Goal: Transaction & Acquisition: Purchase product/service

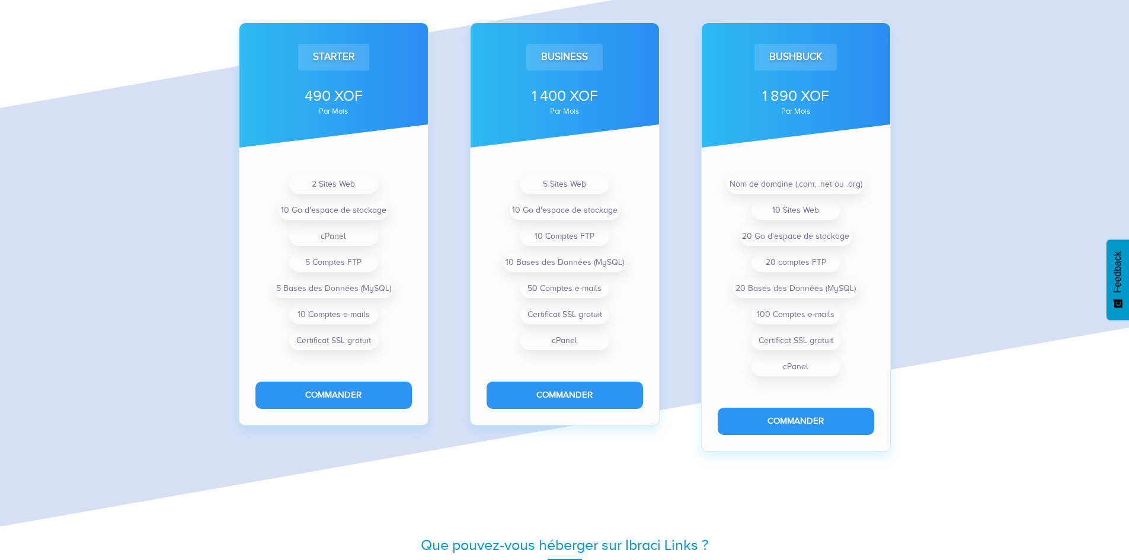
scroll to position [892, 0]
type input "5"
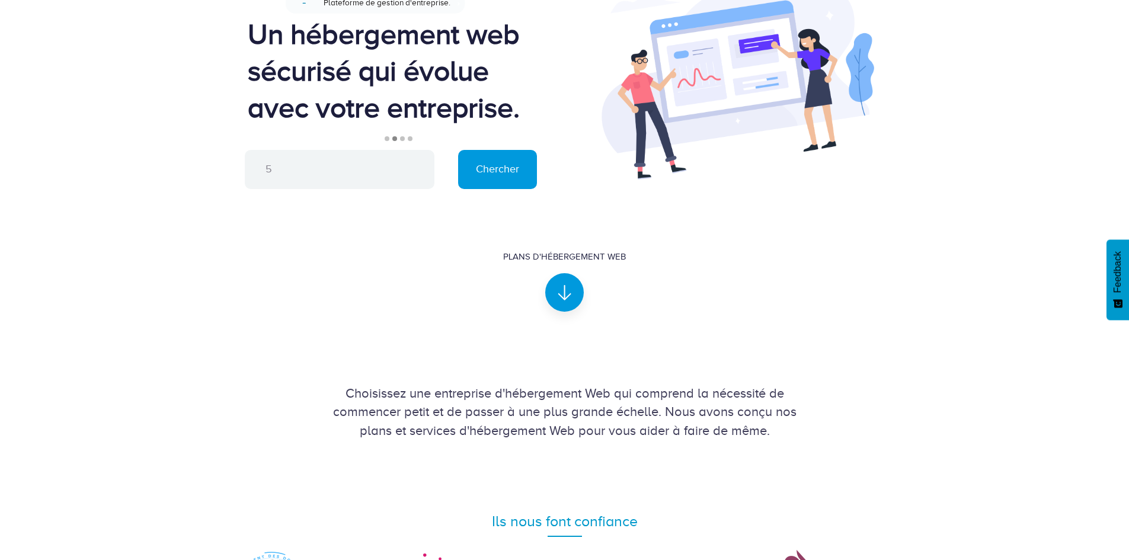
scroll to position [0, 0]
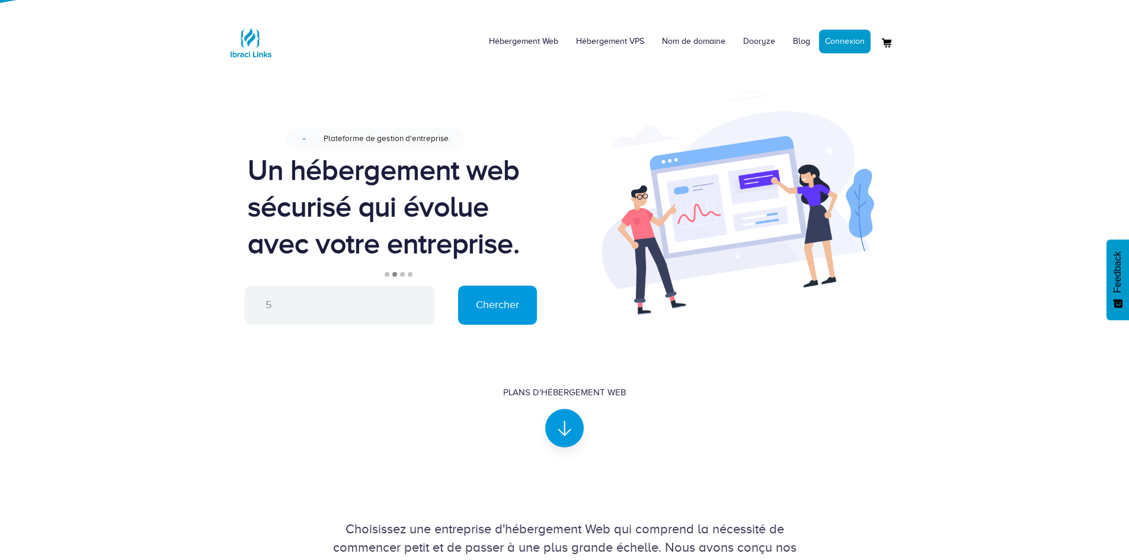
drag, startPoint x: 600, startPoint y: 294, endPoint x: 632, endPoint y: 138, distance: 159.1
drag, startPoint x: 354, startPoint y: 313, endPoint x: 230, endPoint y: 285, distance: 127.5
click at [230, 285] on div "Conçu pour une gestion facile du site web. Nouveau Plateforme de gestion d'entr…" at bounding box center [391, 241] width 347 height 231
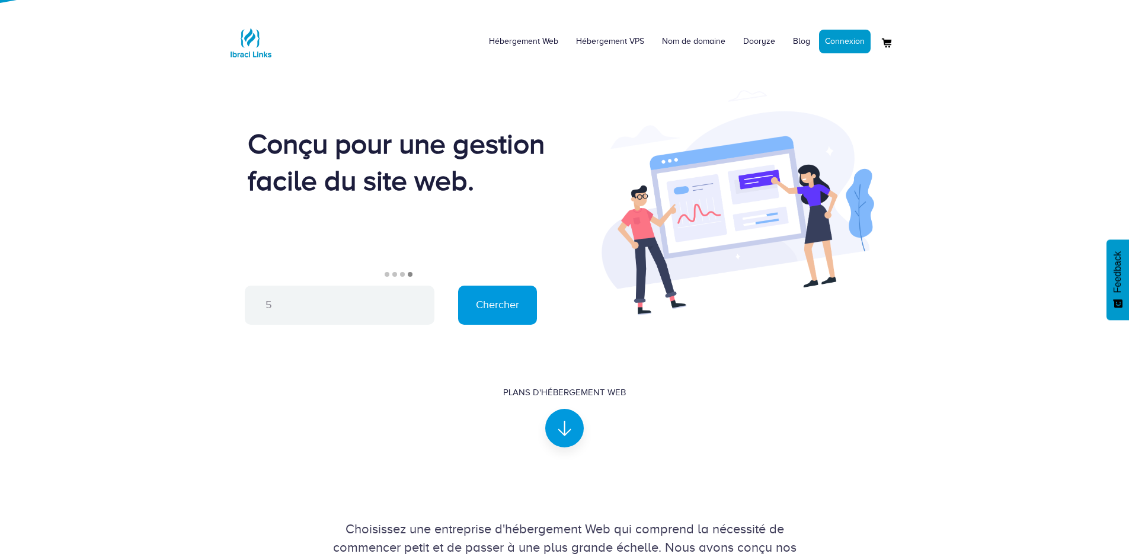
click at [483, 134] on div "Conçu pour une gestion facile du site web." at bounding box center [397, 162] width 299 height 73
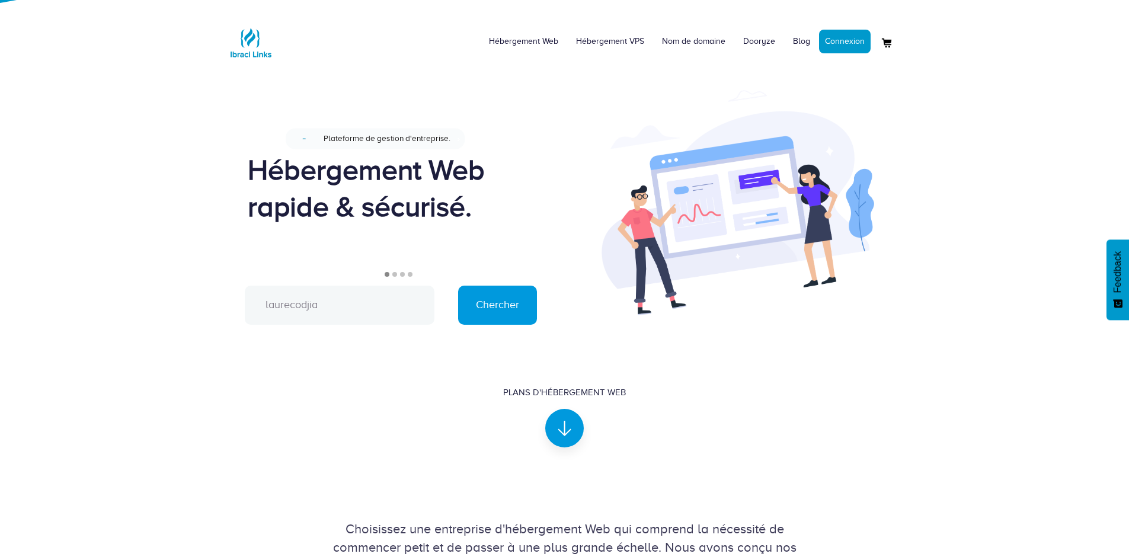
type input "laurecodjia"
click at [458, 286] on input "Chercher" at bounding box center [497, 305] width 79 height 39
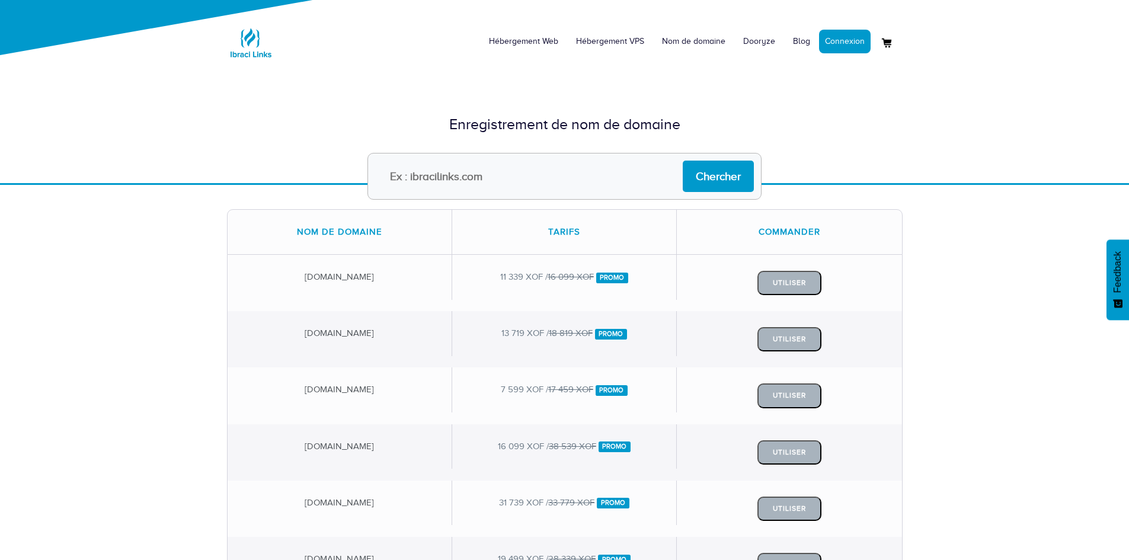
click at [503, 180] on input "text" at bounding box center [564, 176] width 394 height 47
type input "martinienbiribou"
click at [683, 161] on input "Chercher" at bounding box center [718, 176] width 71 height 31
drag, startPoint x: 508, startPoint y: 184, endPoint x: 479, endPoint y: 175, distance: 30.0
click at [478, 177] on input "text" at bounding box center [564, 176] width 394 height 47
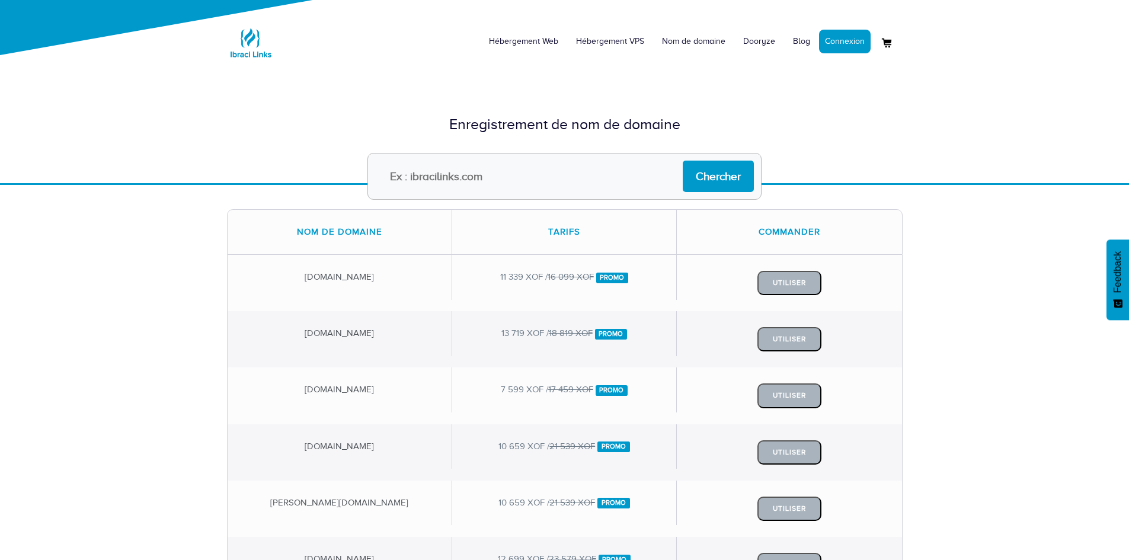
click at [479, 175] on input "text" at bounding box center [564, 176] width 394 height 47
type input "aovesos.org"
click at [683, 161] on input "Chercher" at bounding box center [718, 176] width 71 height 31
click at [569, 396] on div "7 599 XOF / 17 459 XOF Promo" at bounding box center [564, 389] width 225 height 44
click at [792, 394] on button "Utiliser" at bounding box center [789, 395] width 64 height 24
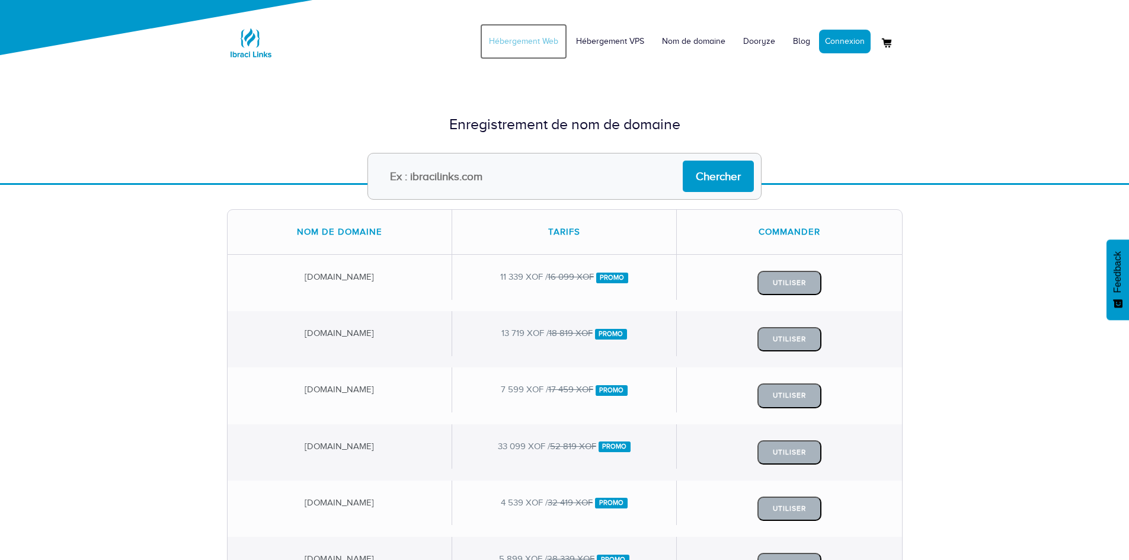
click at [533, 39] on link "Hébergement Web" at bounding box center [523, 42] width 87 height 36
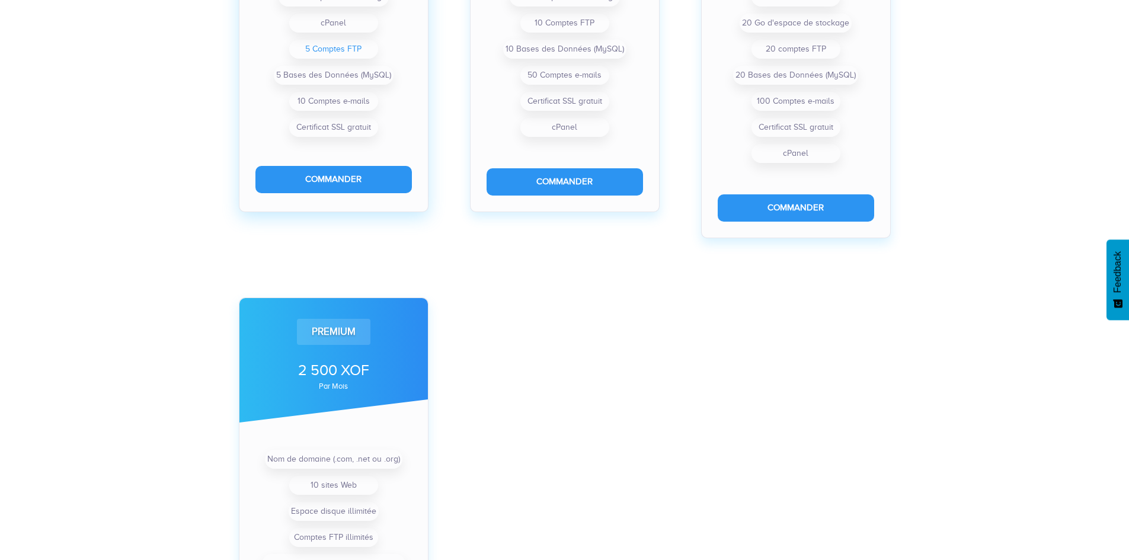
scroll to position [612, 0]
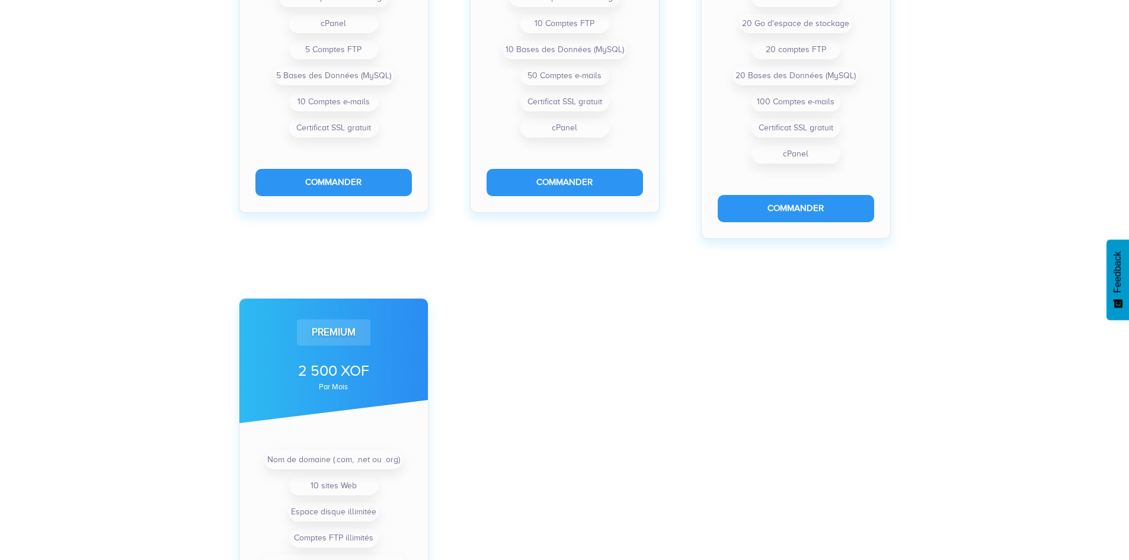
click at [217, 291] on div "Starter 490 XOF par mois 2 Sites Web 10 Go d'espace de stockage cPanel 5 Compte…" at bounding box center [564, 254] width 1129 height 1055
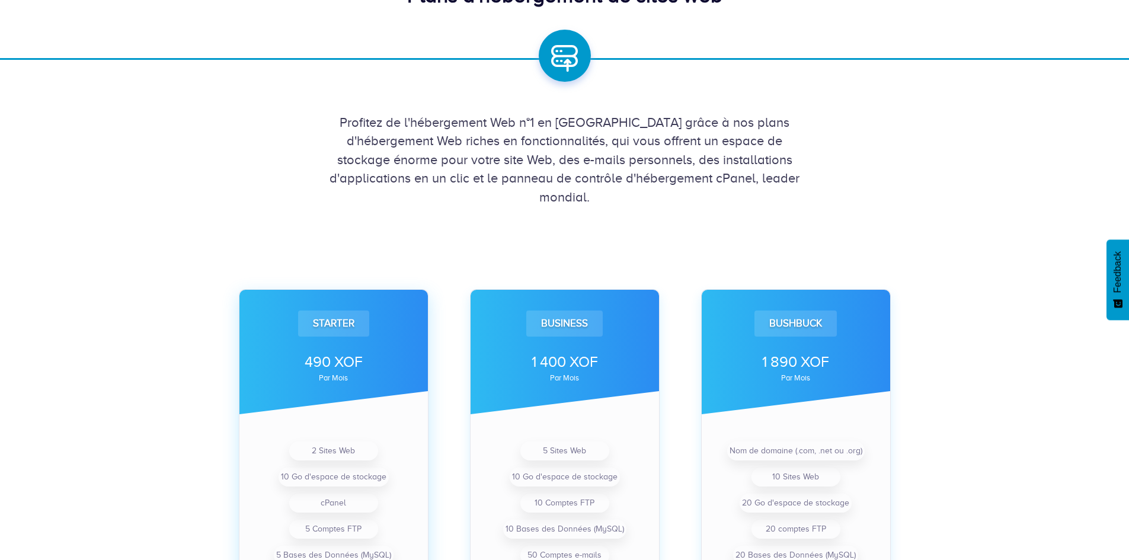
scroll to position [0, 0]
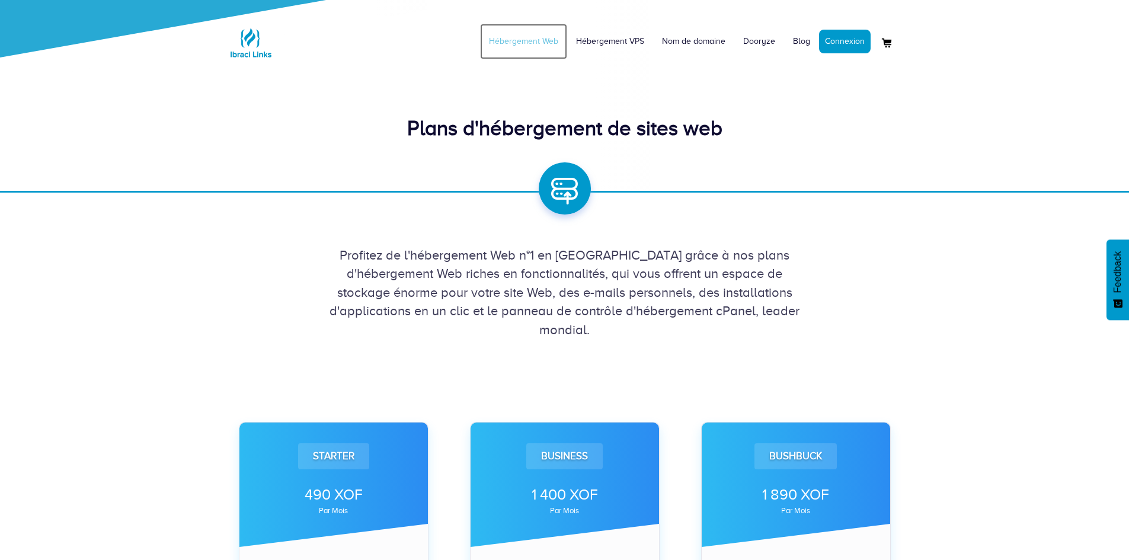
click at [537, 44] on link "Hébergement Web" at bounding box center [523, 42] width 87 height 36
click at [689, 43] on link "Nom de domaine" at bounding box center [693, 42] width 81 height 36
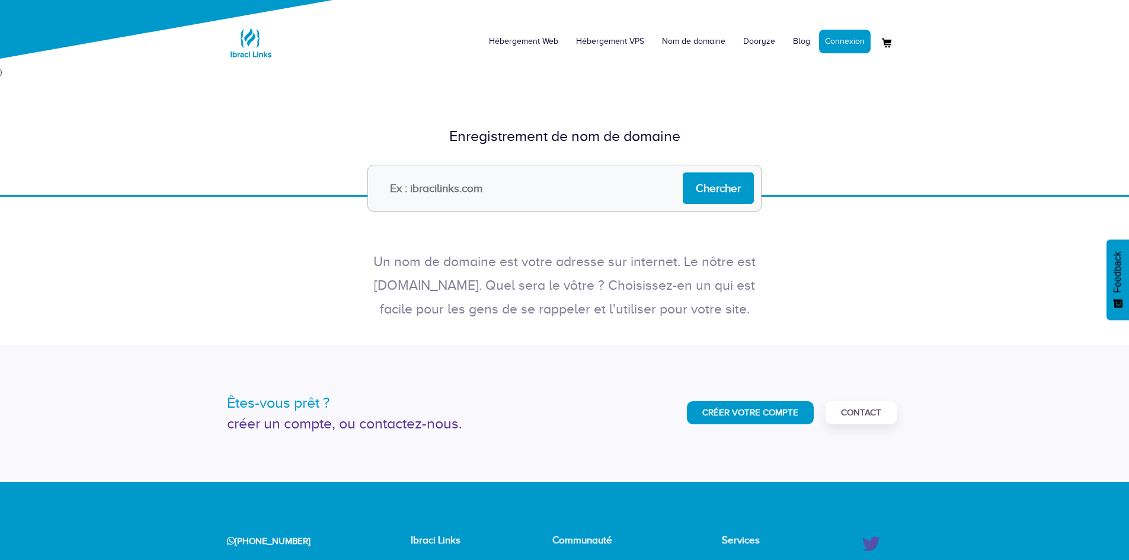
click at [516, 192] on input "text" at bounding box center [564, 188] width 394 height 47
type input "bidosèssi"
click at [683, 172] on input "Chercher" at bounding box center [718, 187] width 71 height 31
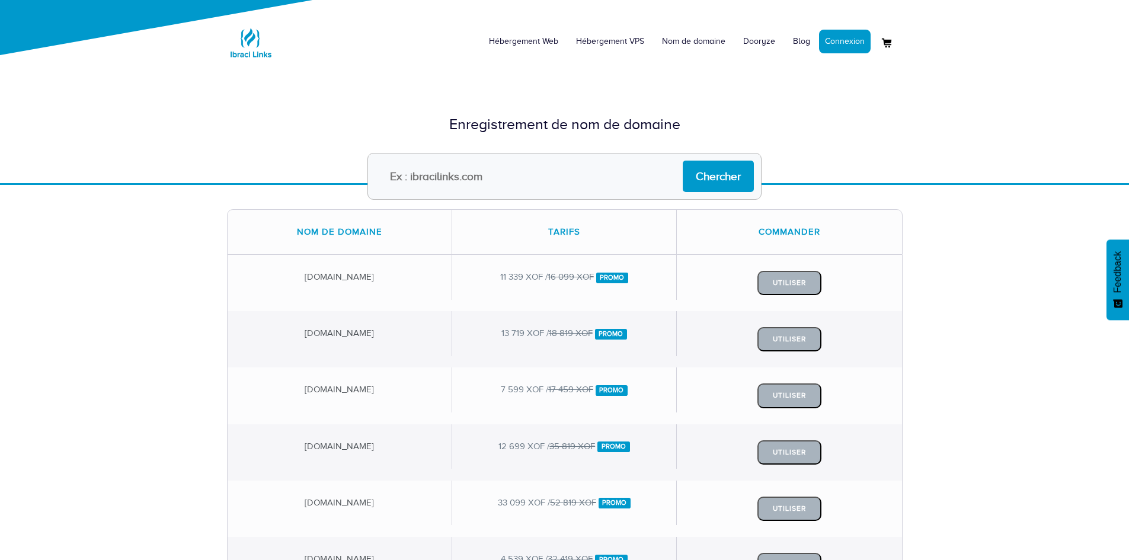
drag, startPoint x: 508, startPoint y: 175, endPoint x: 466, endPoint y: 177, distance: 41.5
click at [465, 177] on input "text" at bounding box center [564, 176] width 394 height 47
click at [497, 177] on input "text" at bounding box center [564, 176] width 394 height 47
type input "bidosèssi.com"
click at [683, 161] on input "Chercher" at bounding box center [718, 176] width 71 height 31
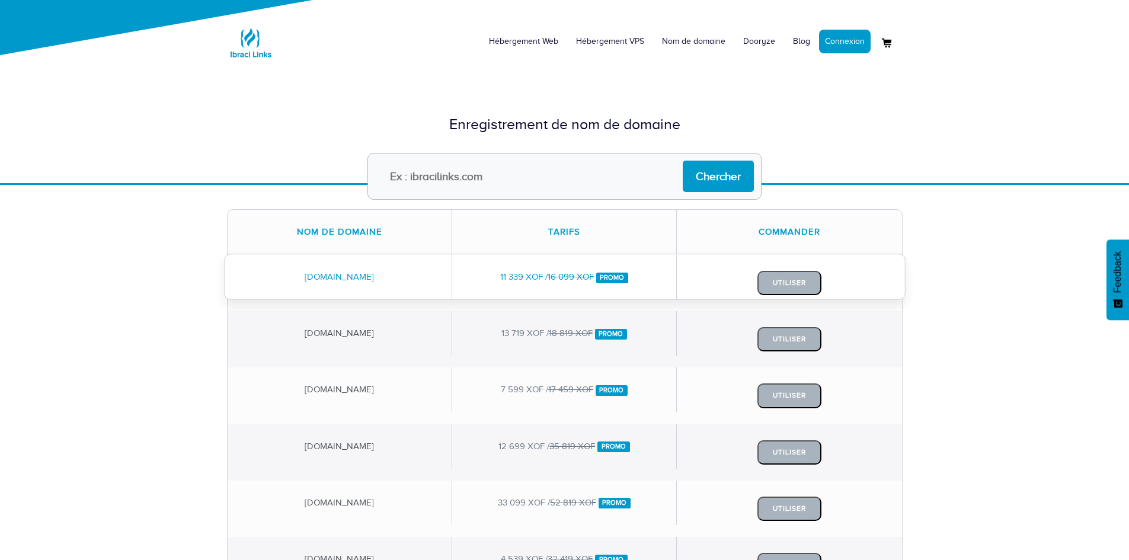
scroll to position [59, 0]
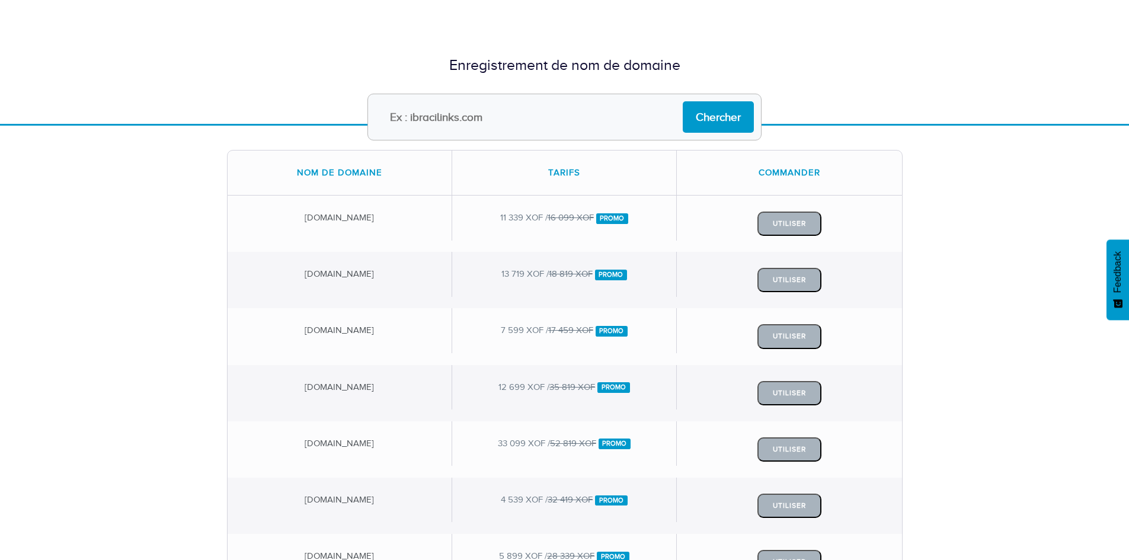
click at [492, 116] on input "text" at bounding box center [564, 117] width 394 height 47
type input "[DOMAIN_NAME]"
click at [683, 101] on input "Chercher" at bounding box center [718, 116] width 71 height 31
